Goal: Transaction & Acquisition: Purchase product/service

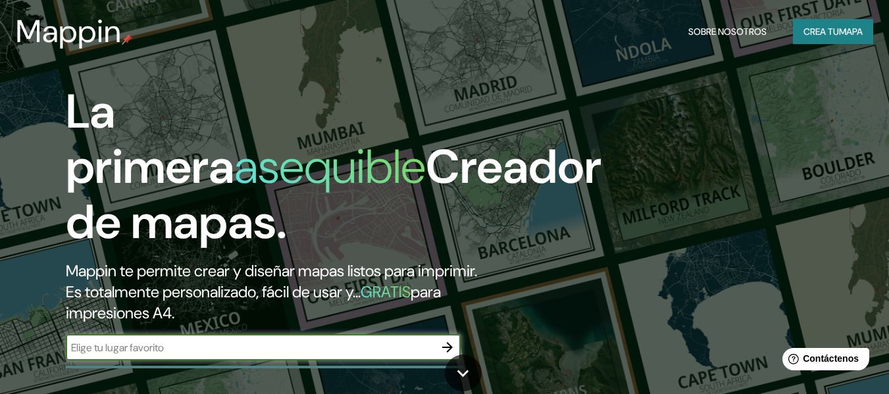
click at [812, 30] on font "Crea tu" at bounding box center [821, 32] width 36 height 12
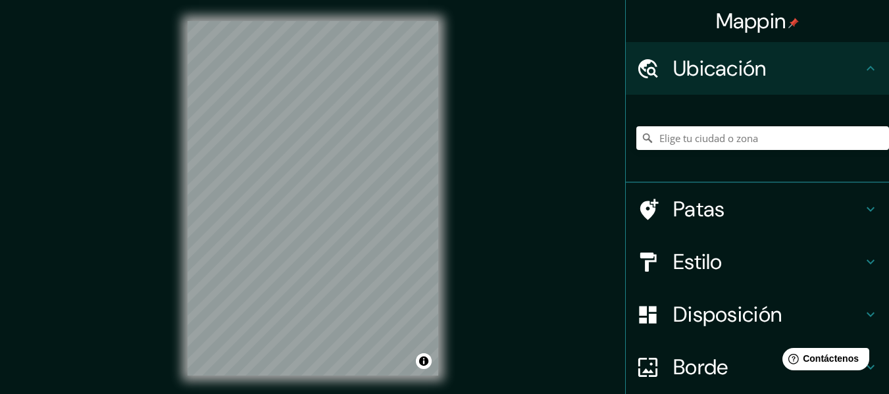
click at [714, 213] on font "Patas" at bounding box center [699, 209] width 52 height 28
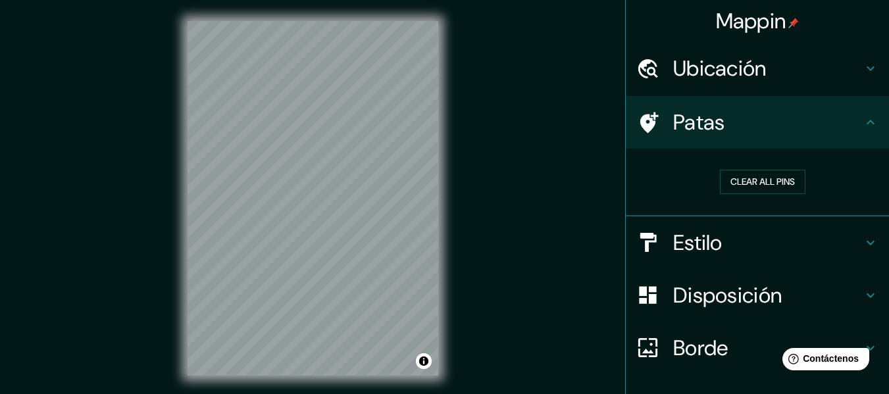
click at [714, 232] on h4 "Estilo" at bounding box center [767, 243] width 189 height 26
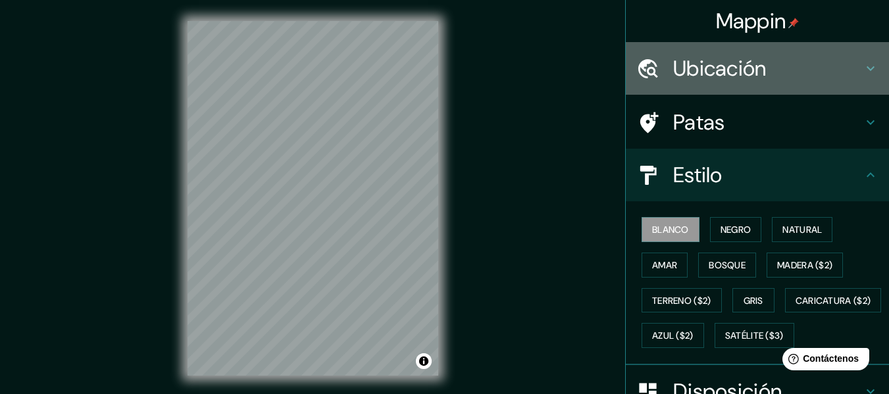
click at [711, 70] on font "Ubicación" at bounding box center [719, 69] width 93 height 28
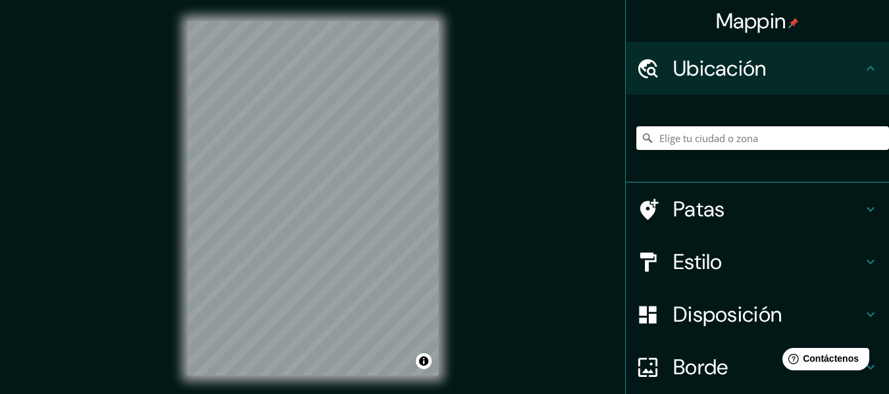
click at [727, 145] on input "Elige tu ciudad o zona" at bounding box center [762, 138] width 253 height 24
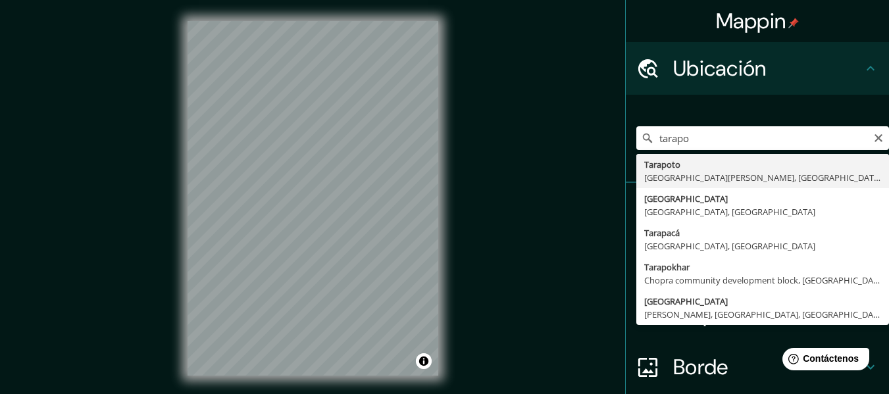
type input "Tarapoto, Departamento de San Martín, Perú"
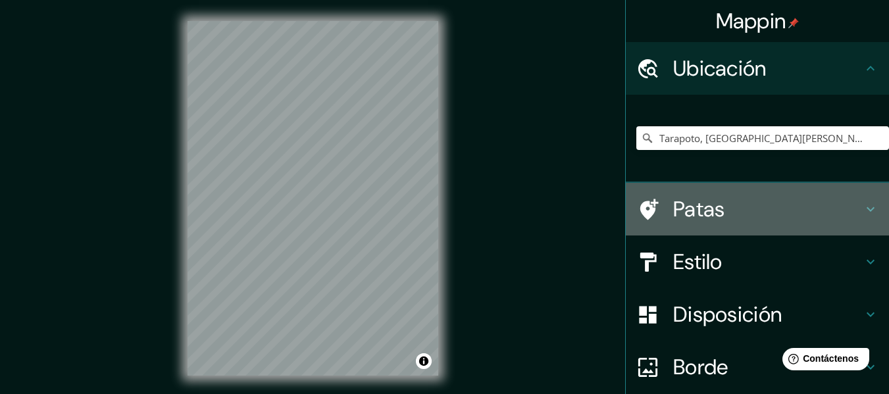
click at [739, 222] on div "Patas" at bounding box center [756, 209] width 263 height 53
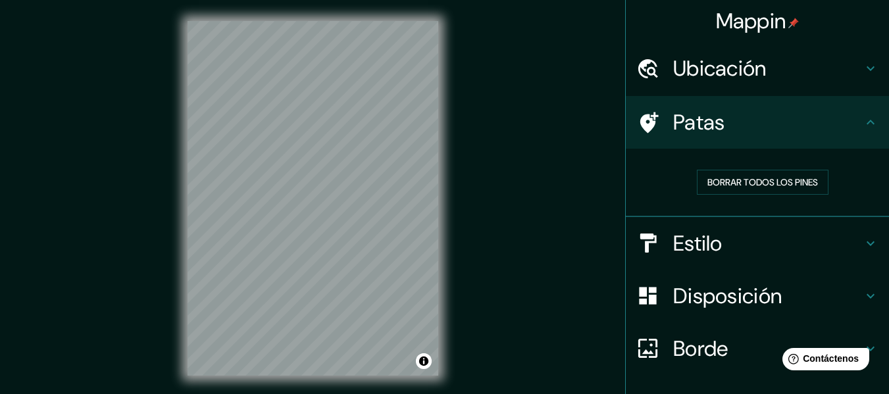
click at [746, 237] on h4 "Estilo" at bounding box center [767, 243] width 189 height 26
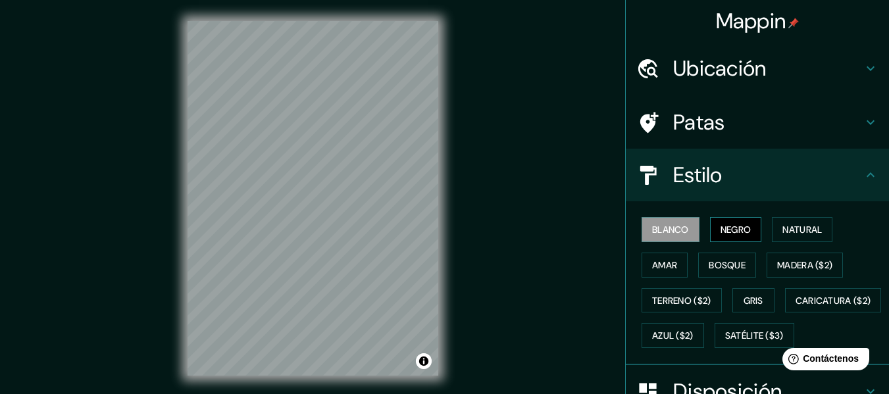
click at [710, 227] on button "Negro" at bounding box center [736, 229] width 52 height 25
click at [666, 259] on font "Amar" at bounding box center [664, 265] width 25 height 12
click at [667, 225] on font "Blanco" at bounding box center [670, 230] width 37 height 12
click at [691, 296] on font "Terreno ($2)" at bounding box center [681, 301] width 59 height 12
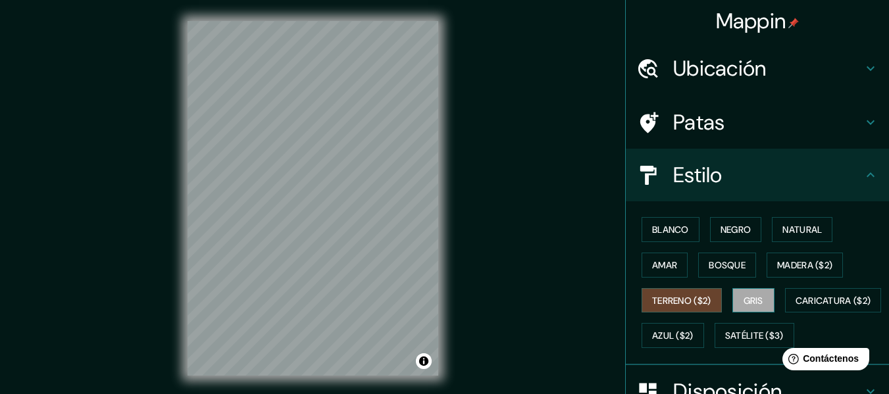
click at [743, 295] on font "Gris" at bounding box center [753, 301] width 20 height 12
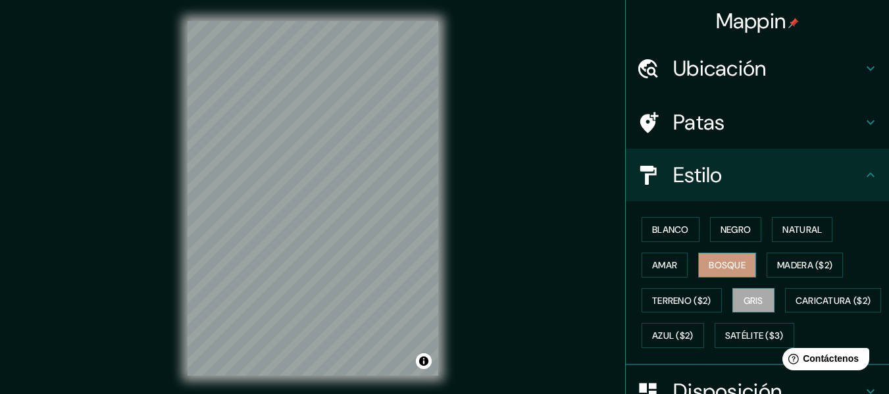
click at [722, 256] on font "Bosque" at bounding box center [726, 264] width 37 height 17
click at [743, 295] on font "Gris" at bounding box center [753, 301] width 20 height 12
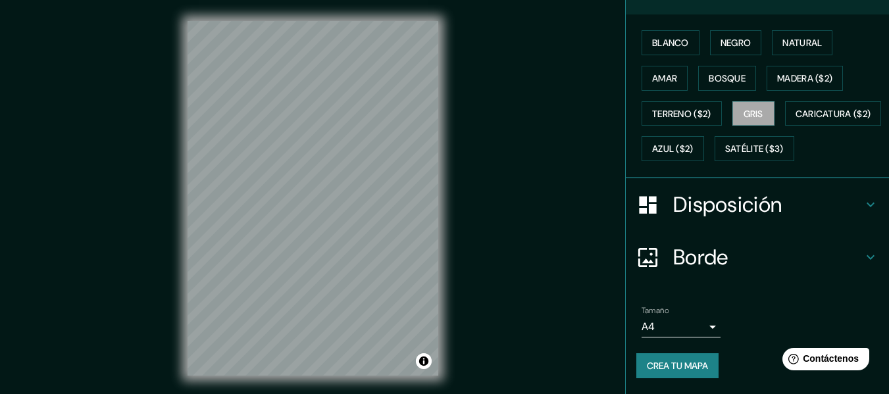
scroll to position [24, 0]
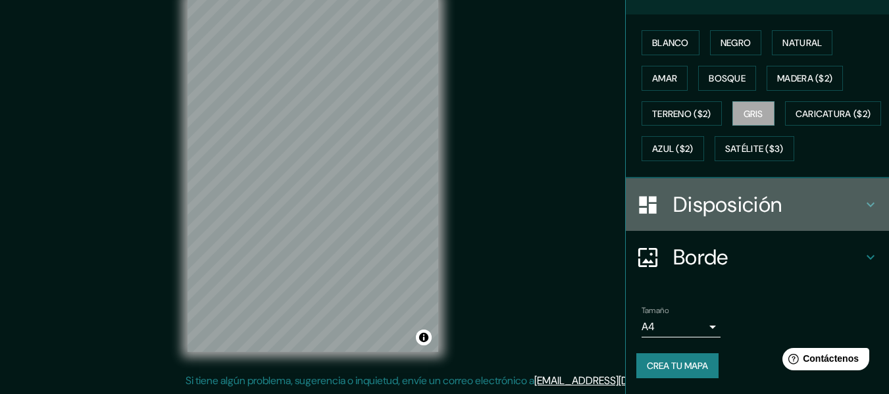
click at [787, 217] on h4 "Disposición" at bounding box center [767, 204] width 189 height 26
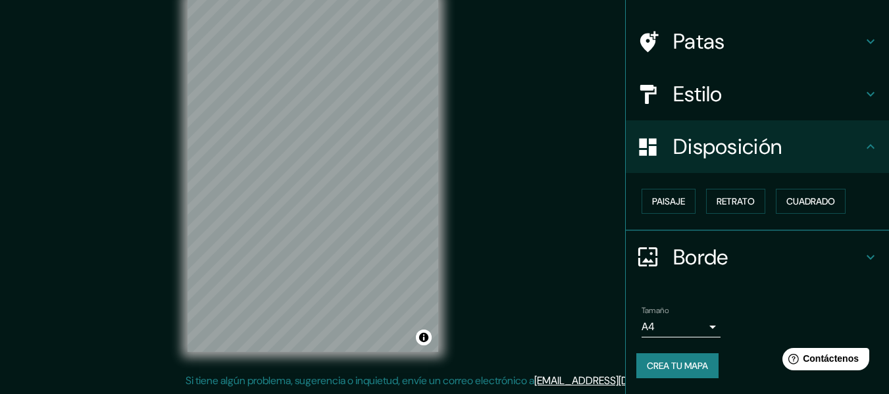
scroll to position [80, 0]
click at [672, 199] on font "Paisaje" at bounding box center [668, 202] width 33 height 12
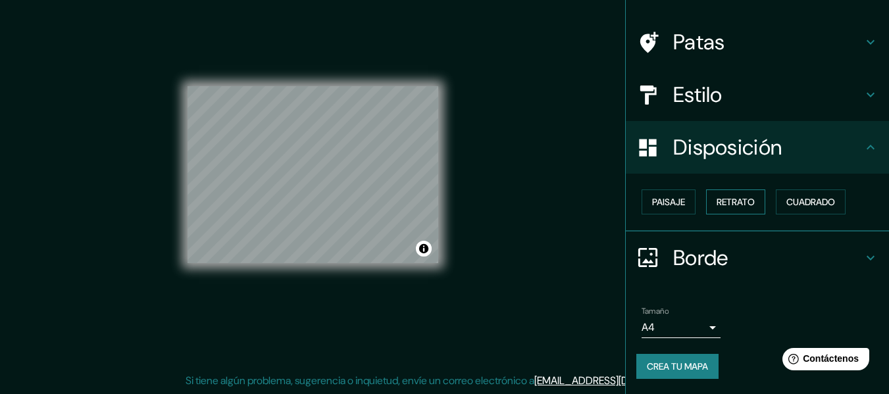
click at [739, 209] on font "Retrato" at bounding box center [735, 201] width 38 height 17
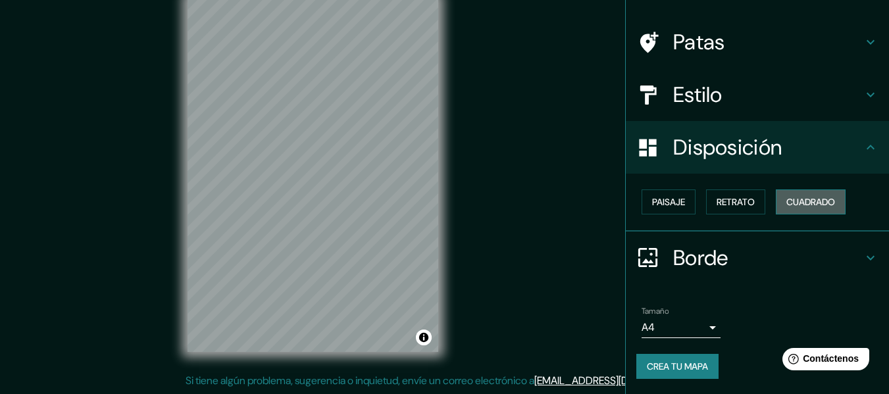
click at [777, 201] on button "Cuadrado" at bounding box center [810, 201] width 70 height 25
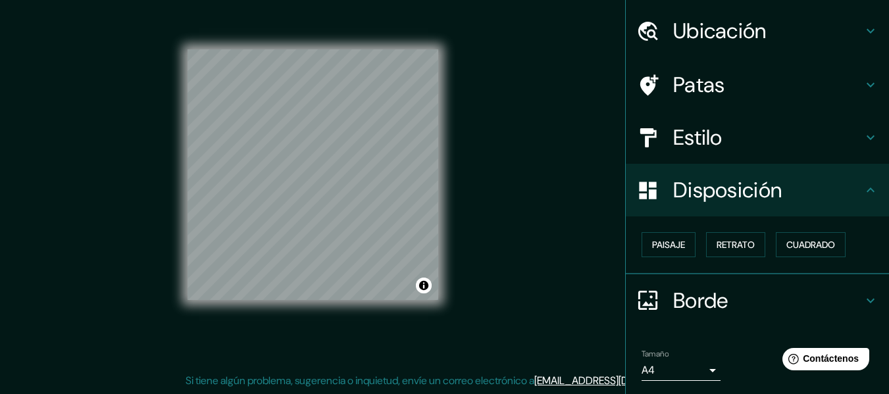
scroll to position [0, 0]
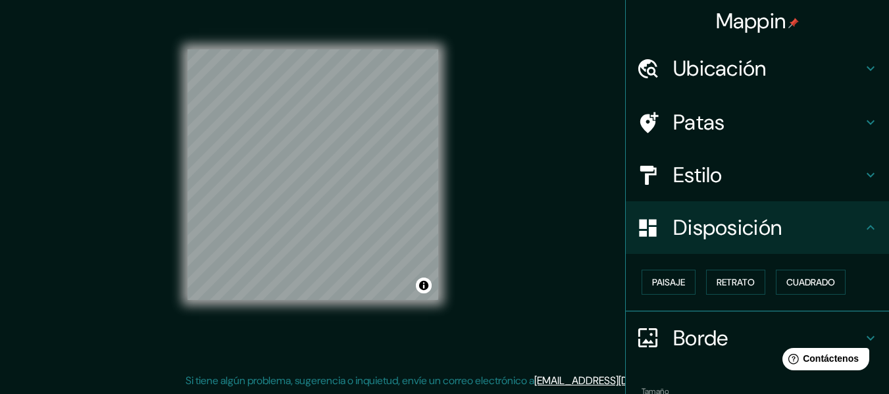
click at [769, 70] on h4 "Ubicación" at bounding box center [767, 68] width 189 height 26
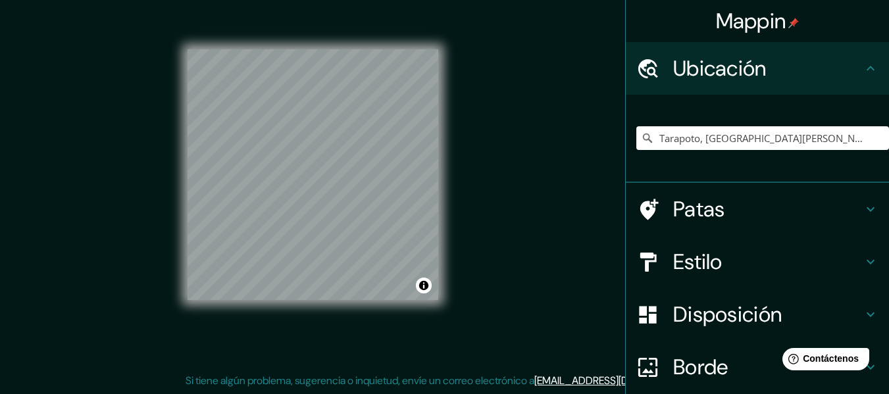
click at [746, 198] on h4 "Patas" at bounding box center [767, 209] width 189 height 26
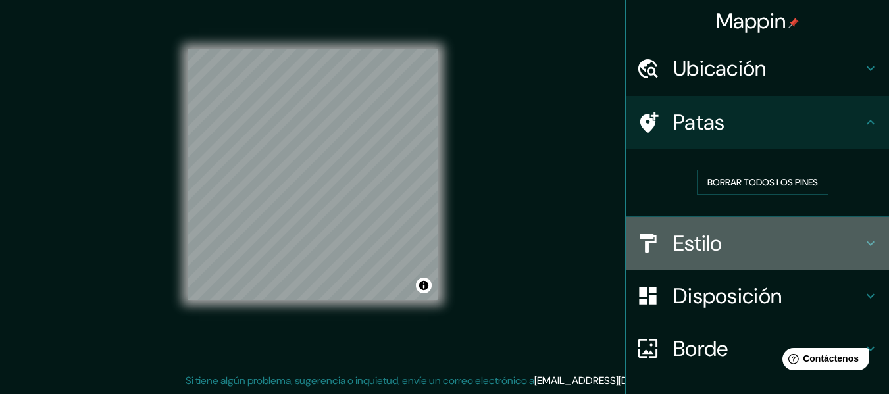
click at [745, 239] on h4 "Estilo" at bounding box center [767, 243] width 189 height 26
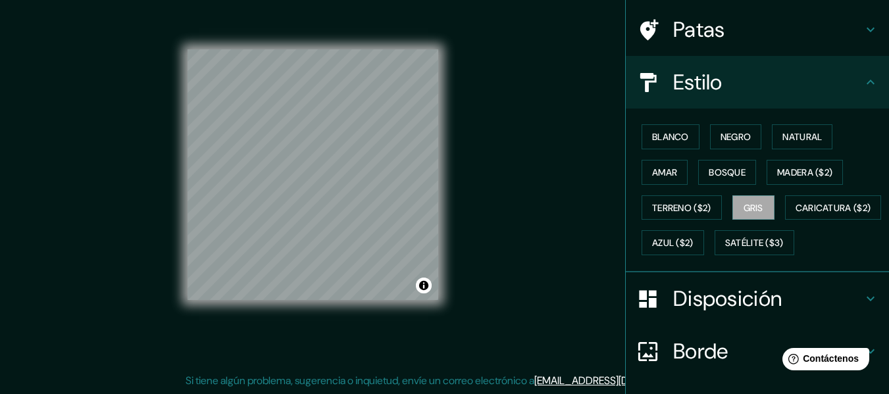
scroll to position [90, 0]
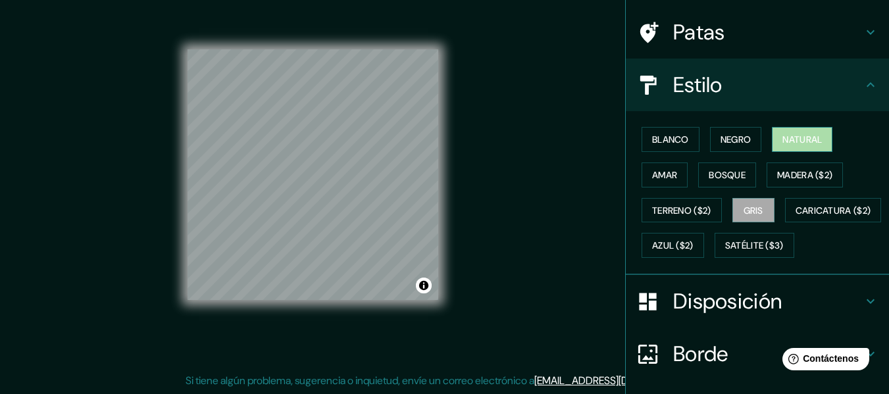
click at [793, 141] on font "Natural" at bounding box center [801, 140] width 39 height 12
click at [786, 134] on font "Natural" at bounding box center [801, 140] width 39 height 12
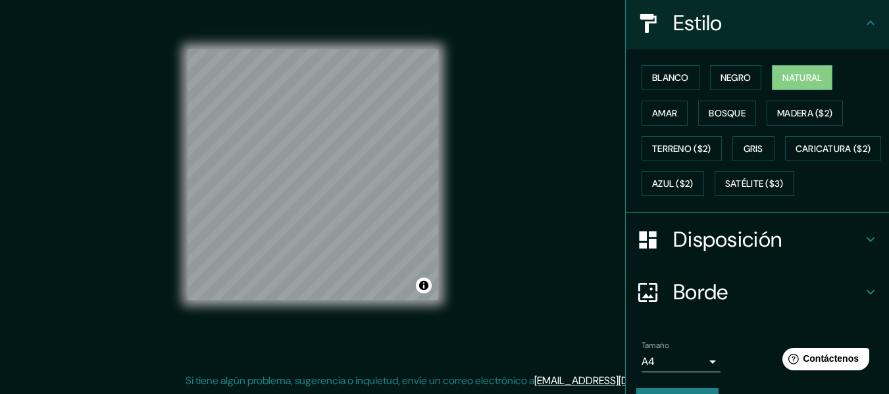
scroll to position [222, 0]
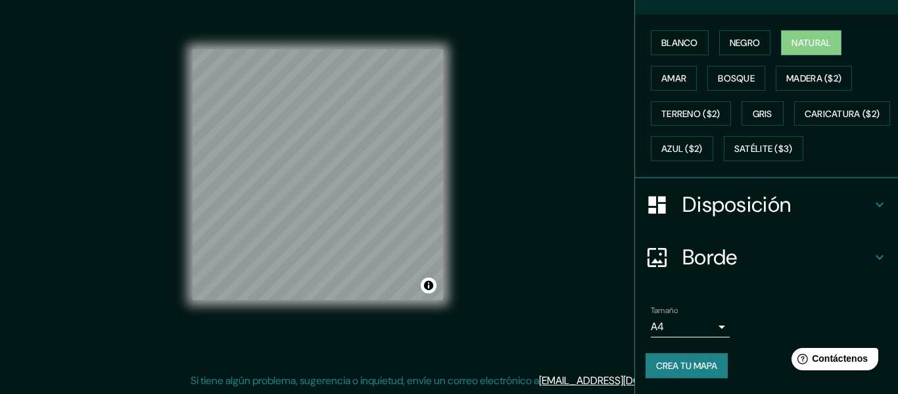
click at [702, 325] on body "Mappin Ubicación Tarapoto, Departamento de San Martín, Perú Patas Estilo Blanco…" at bounding box center [449, 173] width 898 height 394
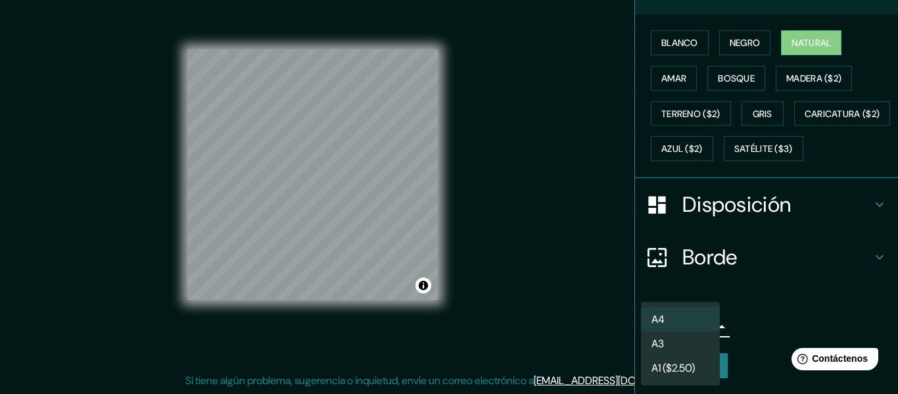
click at [693, 332] on li "A3" at bounding box center [680, 343] width 79 height 24
type input "a4"
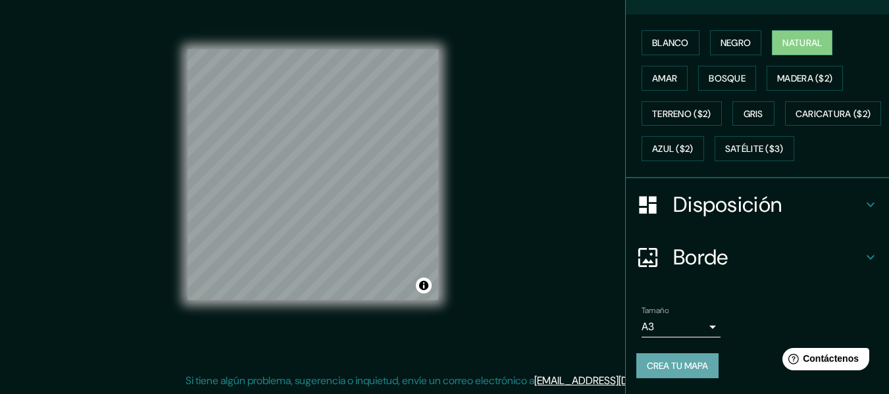
click at [681, 360] on font "Crea tu mapa" at bounding box center [677, 366] width 61 height 12
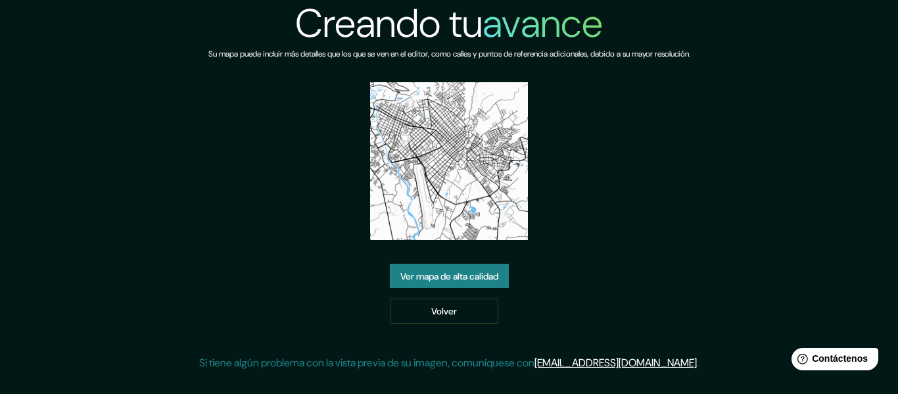
click at [486, 276] on font "Ver mapa de alta calidad" at bounding box center [450, 276] width 98 height 12
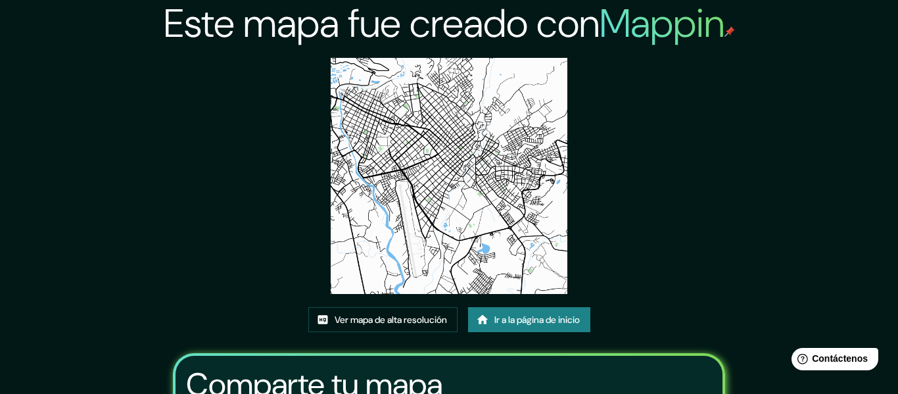
click at [421, 314] on font "Ver mapa de alta resolución" at bounding box center [391, 320] width 112 height 12
